Goal: Navigation & Orientation: Find specific page/section

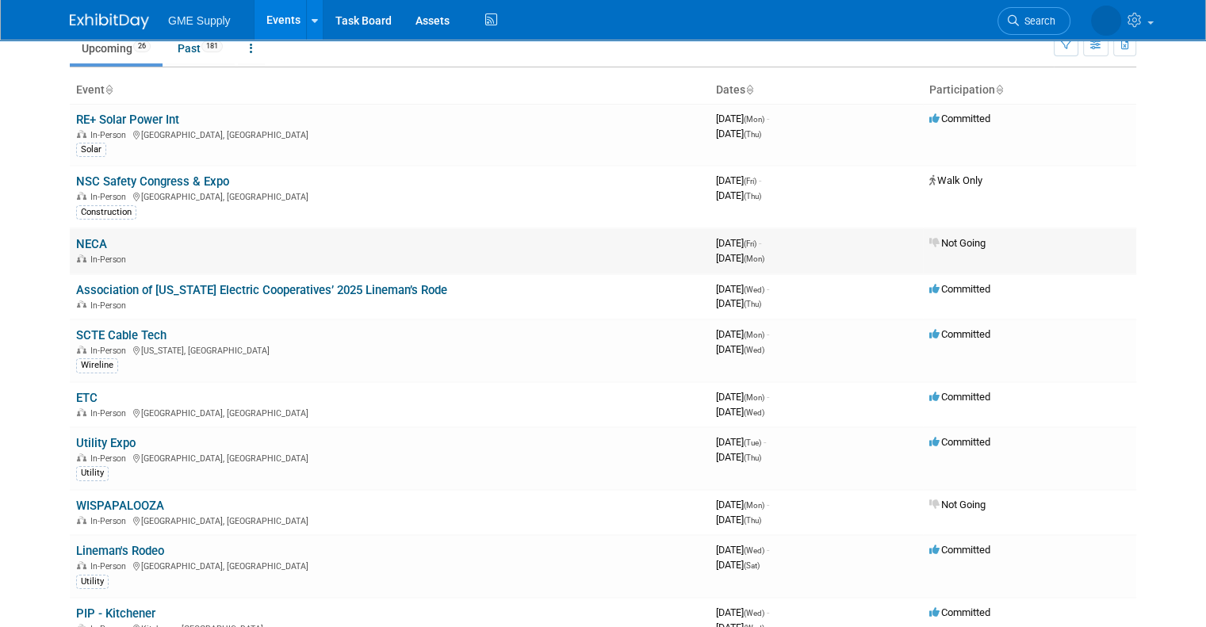
scroll to position [70, 0]
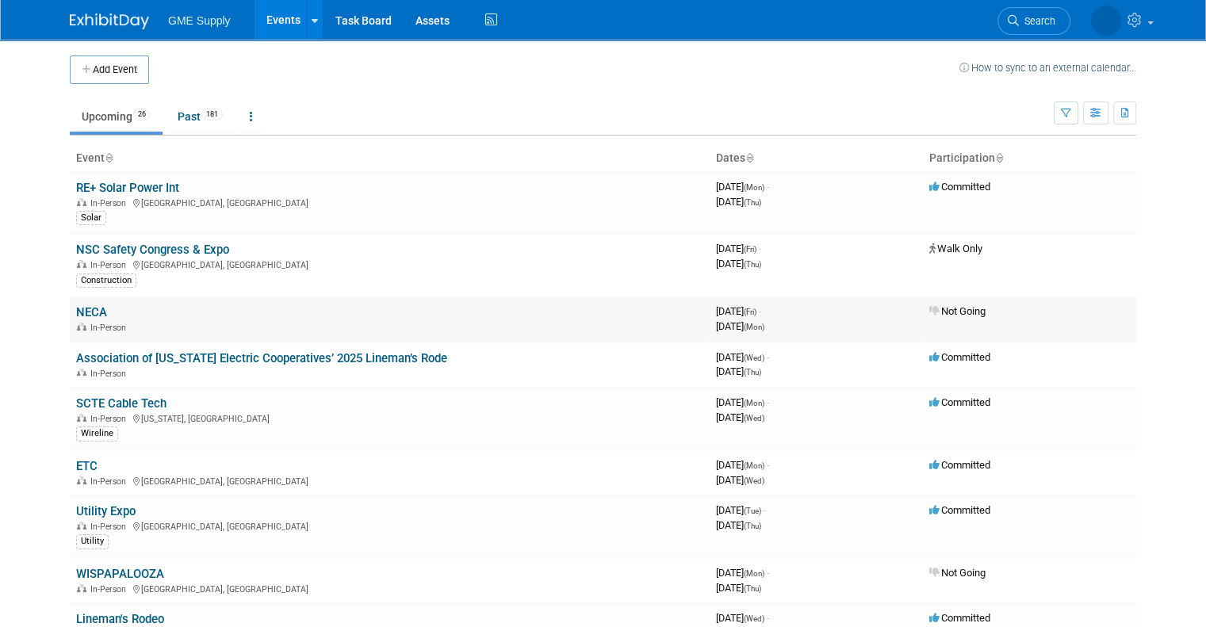
click at [76, 316] on link "NECA" at bounding box center [91, 312] width 31 height 14
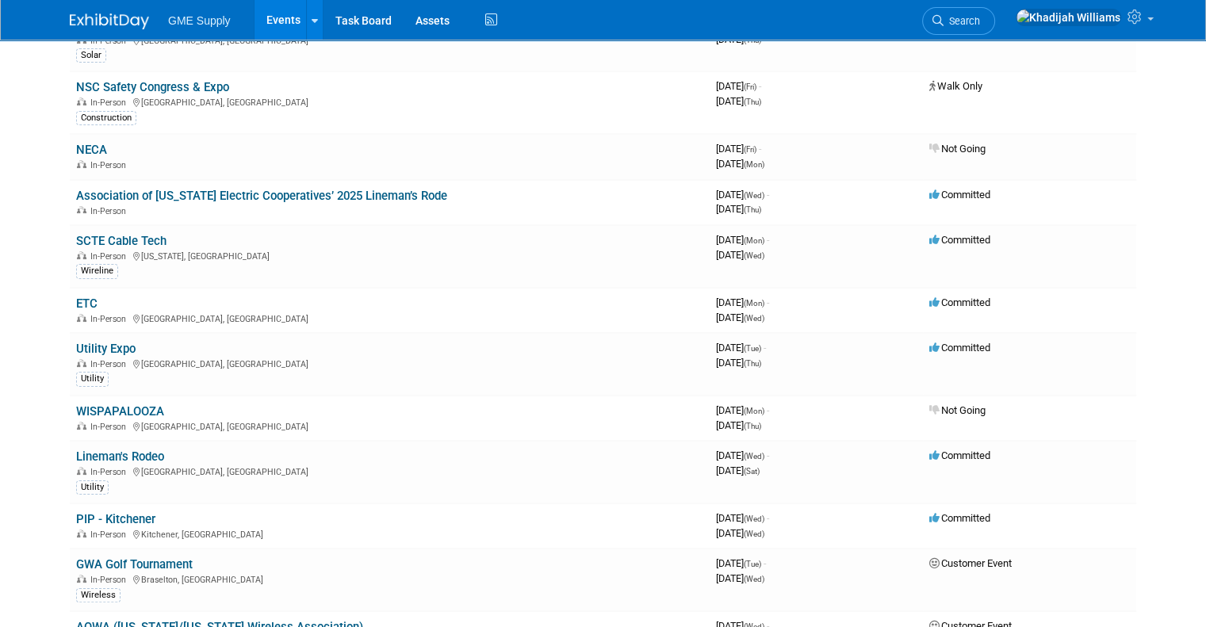
scroll to position [165, 0]
